Goal: Information Seeking & Learning: Learn about a topic

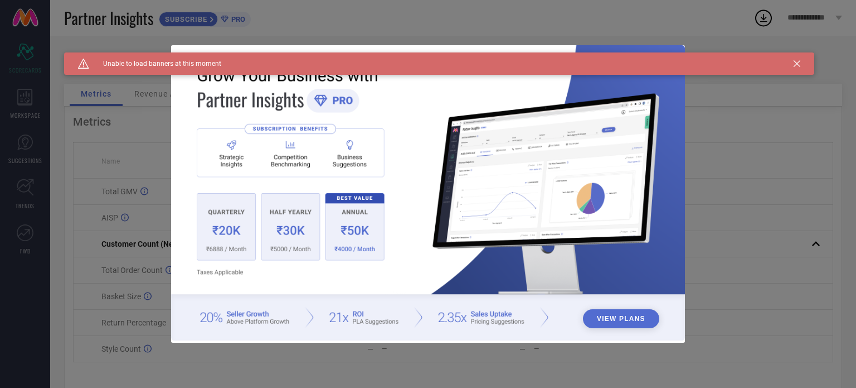
click at [791, 66] on div "Caution Created with Sketch. Unable to load banners at this moment" at bounding box center [439, 63] width 751 height 22
click at [795, 64] on icon at bounding box center [797, 63] width 7 height 7
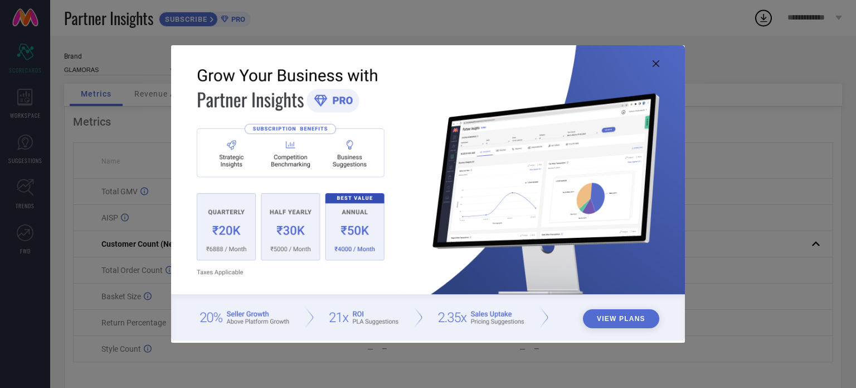
click at [620, 316] on button "View Plans" at bounding box center [621, 318] width 76 height 19
click at [628, 316] on button "View Plans" at bounding box center [621, 318] width 76 height 19
click at [658, 66] on icon at bounding box center [656, 63] width 7 height 7
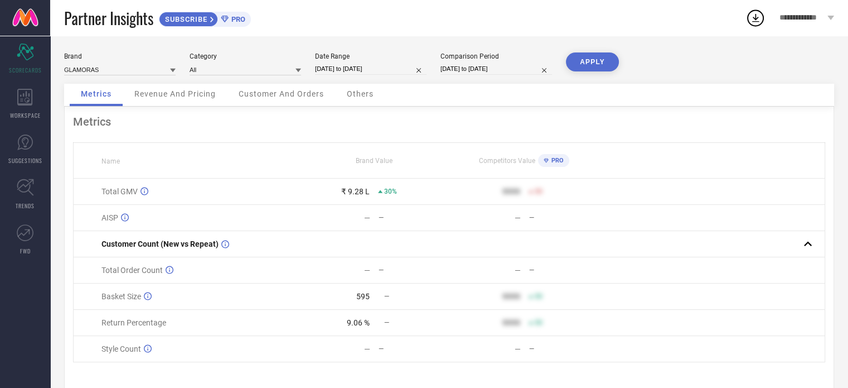
click at [356, 67] on input "[DATE] to [DATE]" at bounding box center [371, 69] width 112 height 12
select select "8"
select select "2025"
select select "9"
select select "2025"
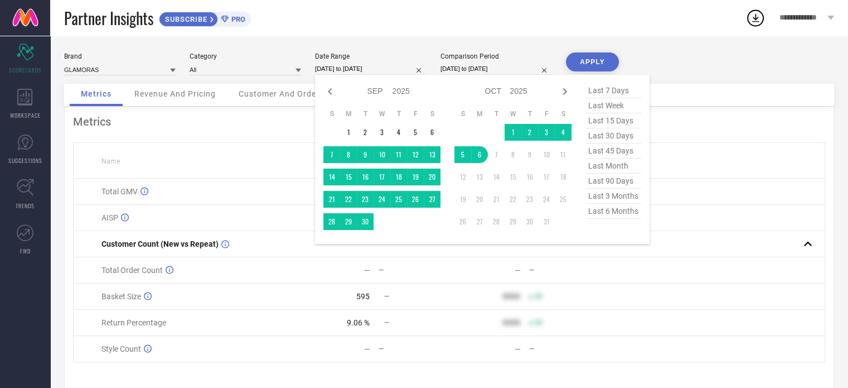
click at [600, 164] on span "last month" at bounding box center [613, 165] width 56 height 15
type input "[DATE] to [DATE]"
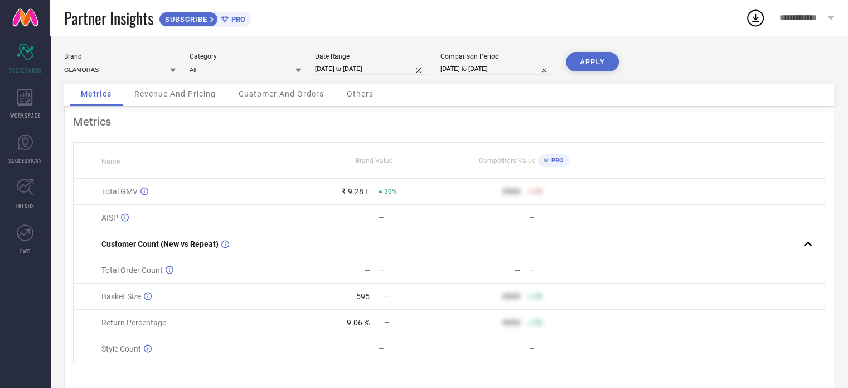
click at [511, 69] on input "[DATE] to [DATE]" at bounding box center [496, 69] width 112 height 12
select select "8"
select select "2024"
select select "9"
select select "2024"
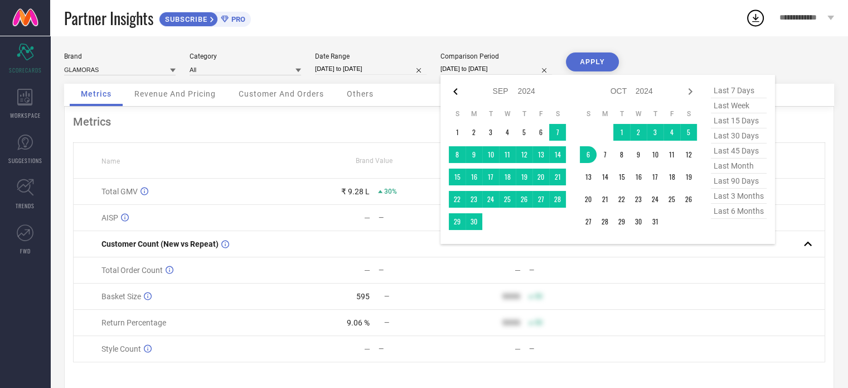
click at [449, 91] on icon at bounding box center [455, 91] width 13 height 13
select select "7"
select select "2024"
select select "8"
select select "2024"
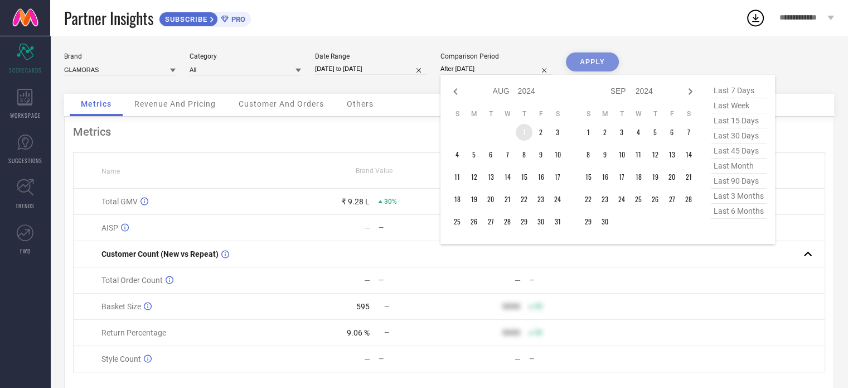
click at [520, 134] on td "1" at bounding box center [524, 132] width 17 height 17
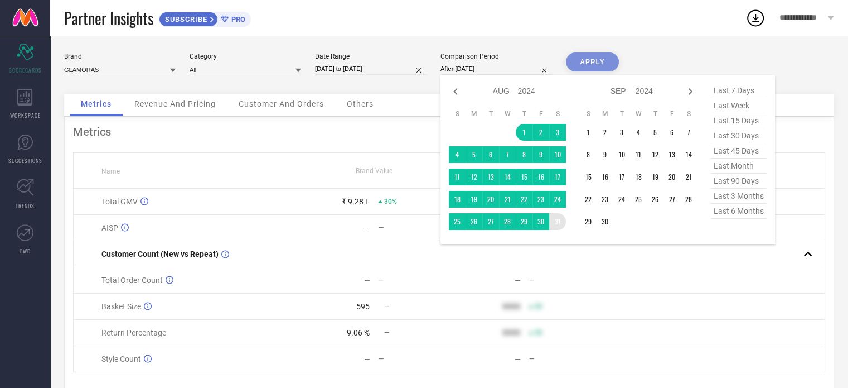
type input "[DATE] to [DATE]"
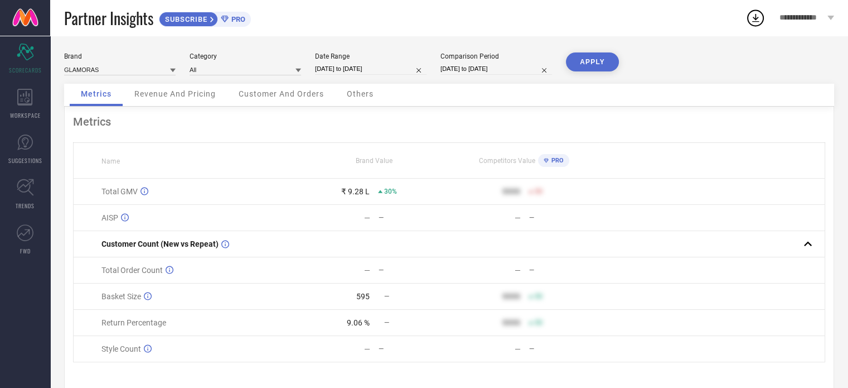
click at [586, 64] on button "APPLY" at bounding box center [592, 61] width 53 height 19
click at [757, 17] on icon at bounding box center [756, 18] width 20 height 20
click at [771, 134] on div "Metrics Name Brand Value Competitors Value PRO Total GMV ₹ 8.29 L — 9999 50 AIS…" at bounding box center [449, 249] width 770 height 284
click at [191, 94] on span "Revenue And Pricing" at bounding box center [174, 93] width 81 height 9
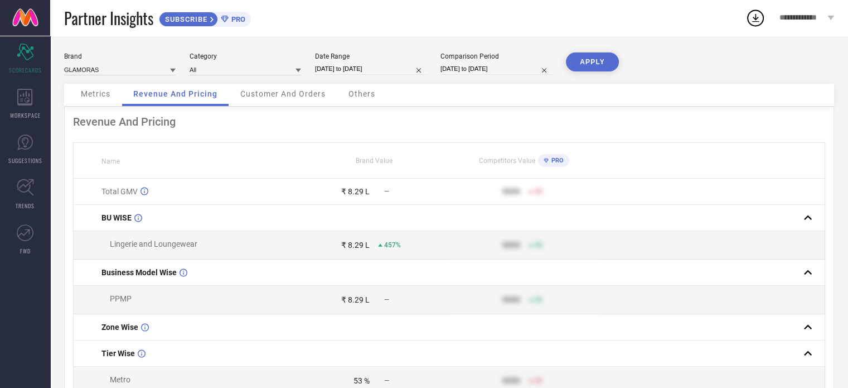
click at [283, 97] on span "Customer And Orders" at bounding box center [282, 93] width 85 height 9
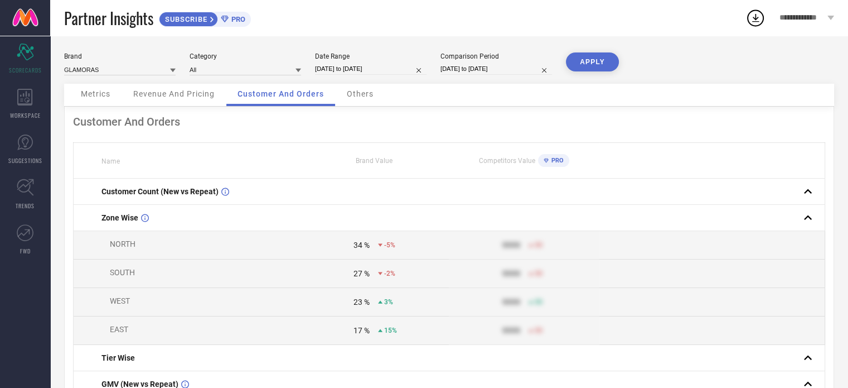
click at [362, 99] on div "Others" at bounding box center [360, 95] width 49 height 22
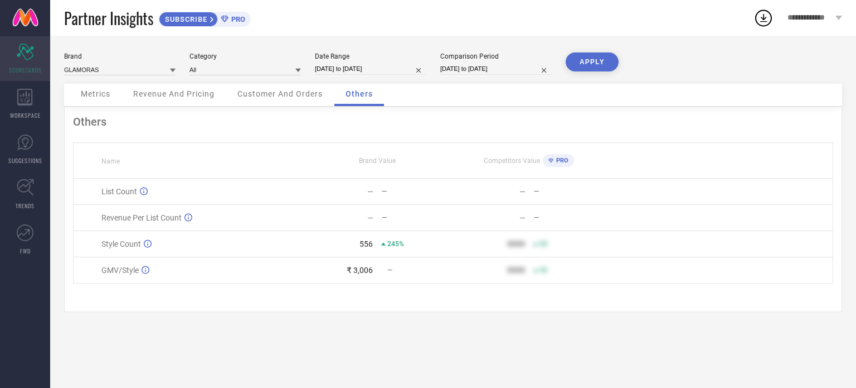
click at [22, 51] on icon "Scorecard" at bounding box center [25, 51] width 17 height 17
click at [24, 99] on icon at bounding box center [25, 97] width 16 height 17
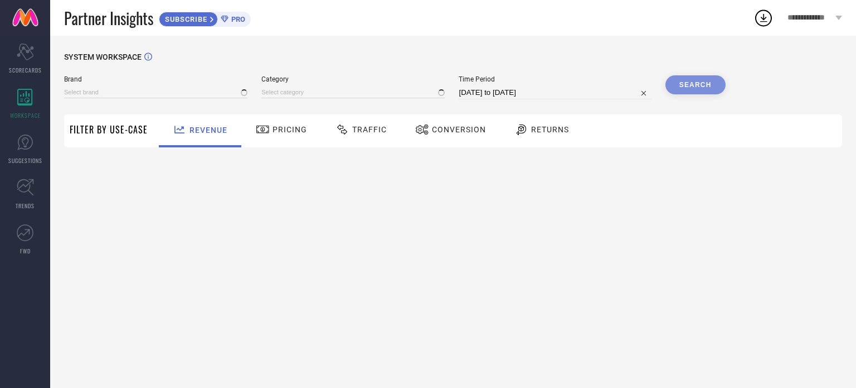
type input "GLAMORAS"
type input "All"
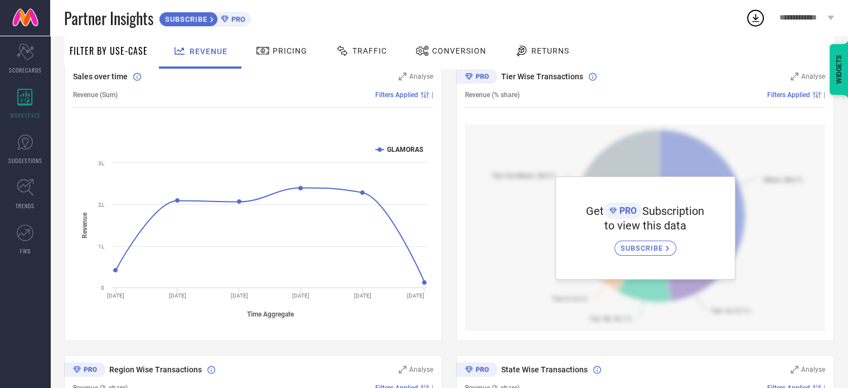
scroll to position [112, 0]
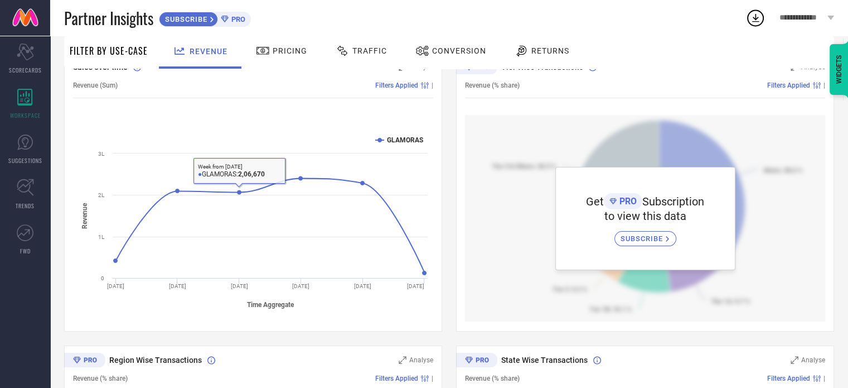
click at [284, 42] on div "Pricing" at bounding box center [281, 50] width 57 height 19
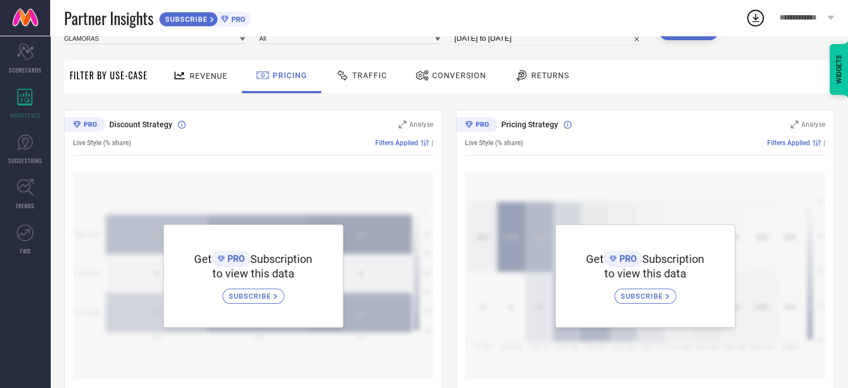
scroll to position [0, 0]
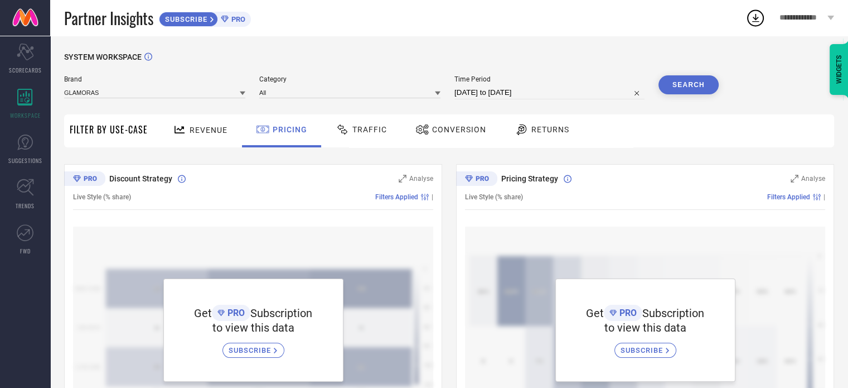
click at [370, 122] on div "Traffic" at bounding box center [361, 129] width 57 height 19
